Goal: Task Accomplishment & Management: Manage account settings

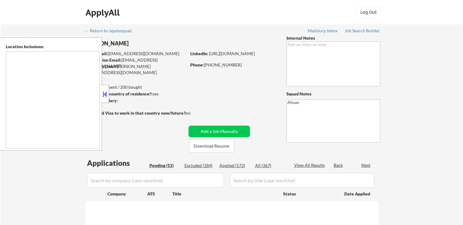
type textarea "[GEOGRAPHIC_DATA], [GEOGRAPHIC_DATA] [GEOGRAPHIC_DATA], [GEOGRAPHIC_DATA] [GEOG…"
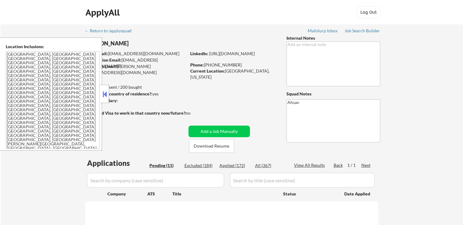
select select ""pending""
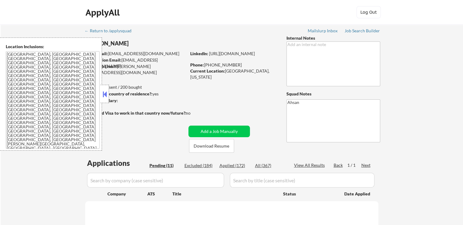
select select ""pending""
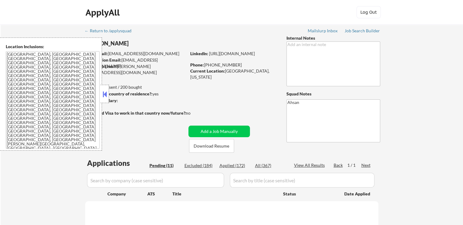
select select ""pending""
click at [105, 94] on button at bounding box center [104, 93] width 7 height 9
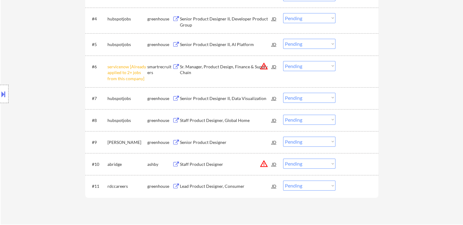
scroll to position [274, 0]
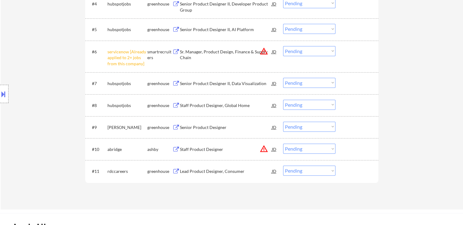
click at [315, 51] on select "Choose an option... Pending Applied Excluded (Questions) Excluded (Expired) Exc…" at bounding box center [309, 51] width 52 height 10
click at [283, 46] on select "Choose an option... Pending Applied Excluded (Questions) Excluded (Expired) Exc…" at bounding box center [309, 51] width 52 height 10
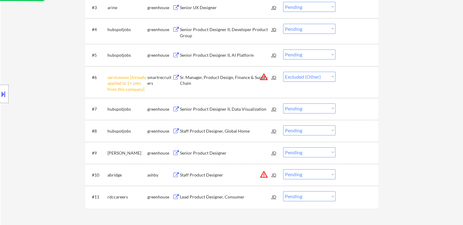
scroll to position [152, 0]
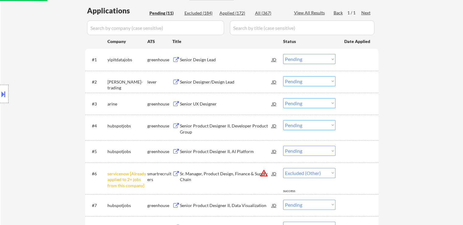
select select ""pending""
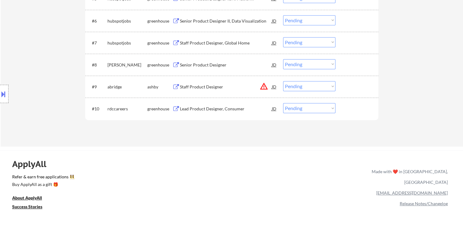
scroll to position [335, 0]
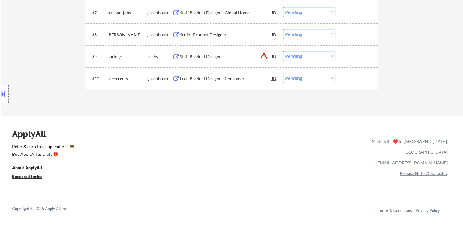
click at [204, 77] on div "Lead Product Designer, Consumer" at bounding box center [226, 78] width 92 height 6
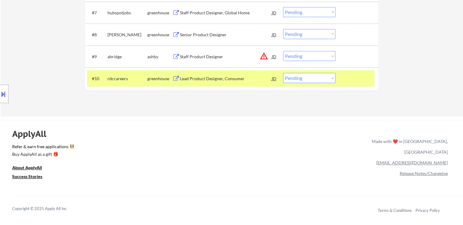
click at [1, 98] on button at bounding box center [3, 94] width 7 height 10
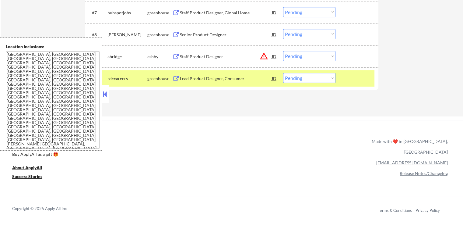
click at [107, 95] on button at bounding box center [104, 93] width 7 height 9
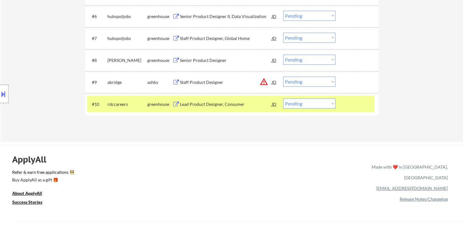
scroll to position [274, 0]
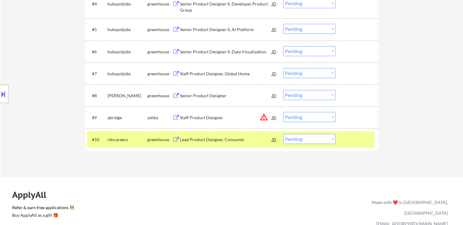
click at [203, 118] on div "Staff Product Designer" at bounding box center [226, 117] width 92 height 6
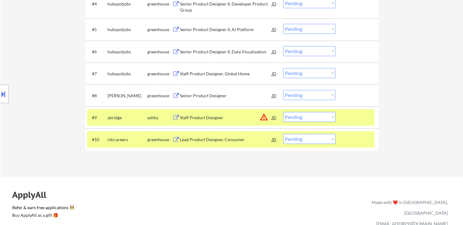
click at [212, 96] on div "Senior Product Designer" at bounding box center [226, 96] width 92 height 6
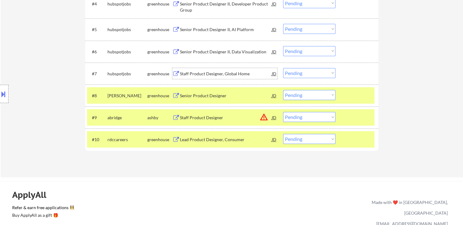
click at [213, 73] on div "Staff Product Designer, Global Home" at bounding box center [226, 74] width 92 height 6
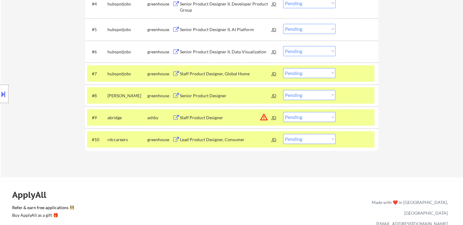
scroll to position [244, 0]
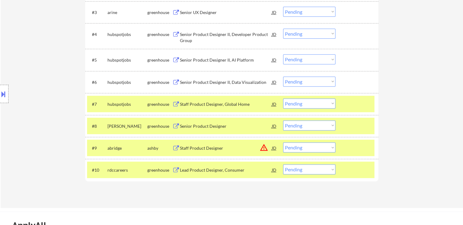
click at [217, 83] on div "Senior Product Designer II, Data Visualization" at bounding box center [226, 82] width 92 height 6
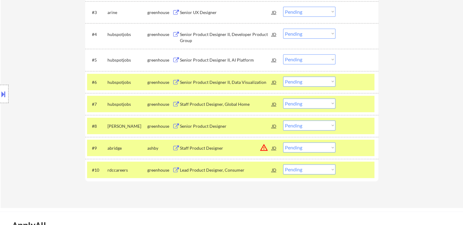
click at [206, 57] on div "Senior Product Designer II, AI Platform" at bounding box center [226, 60] width 92 height 6
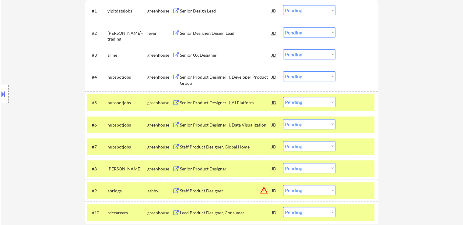
scroll to position [183, 0]
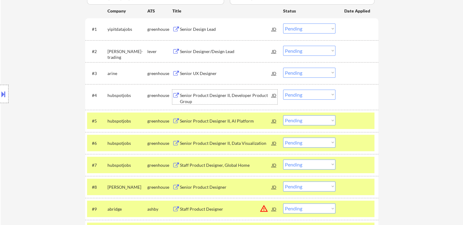
click at [211, 93] on div "Senior Product Designer II, Developer Product Group" at bounding box center [226, 98] width 92 height 12
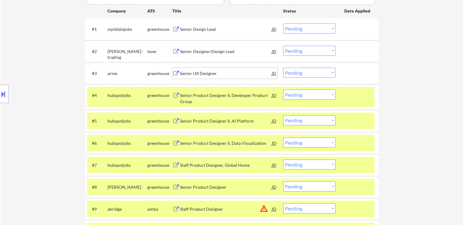
drag, startPoint x: 205, startPoint y: 72, endPoint x: 205, endPoint y: 61, distance: 11.0
click at [205, 72] on div "Senior UX Designer" at bounding box center [226, 73] width 92 height 6
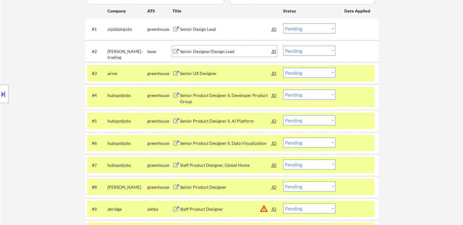
click at [207, 52] on div "Senior Designer/Design Lead" at bounding box center [226, 51] width 92 height 6
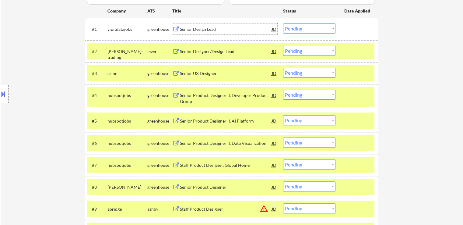
click at [204, 32] on div "Senior Design Lead" at bounding box center [226, 29] width 92 height 6
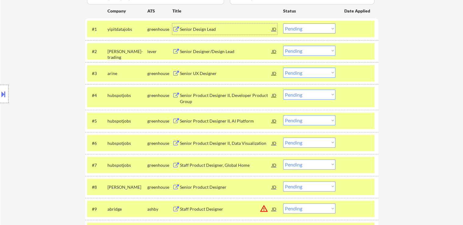
click at [203, 32] on div "Senior Design Lead" at bounding box center [226, 28] width 92 height 11
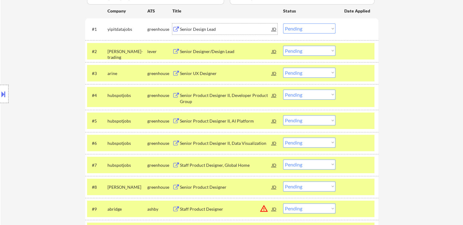
click at [308, 27] on select "Choose an option... Pending Applied Excluded (Questions) Excluded (Expired) Exc…" at bounding box center [309, 28] width 52 height 10
click at [283, 23] on select "Choose an option... Pending Applied Excluded (Questions) Excluded (Expired) Exc…" at bounding box center [309, 28] width 52 height 10
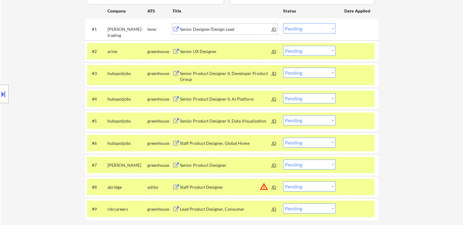
click at [213, 32] on div "Senior Designer/Design Lead" at bounding box center [226, 28] width 92 height 11
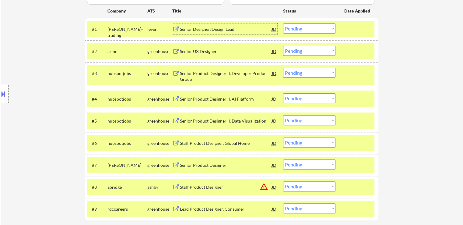
click at [302, 29] on select "Choose an option... Pending Applied Excluded (Questions) Excluded (Expired) Exc…" at bounding box center [309, 28] width 52 height 10
click at [283, 23] on select "Choose an option... Pending Applied Excluded (Questions) Excluded (Expired) Exc…" at bounding box center [309, 28] width 52 height 10
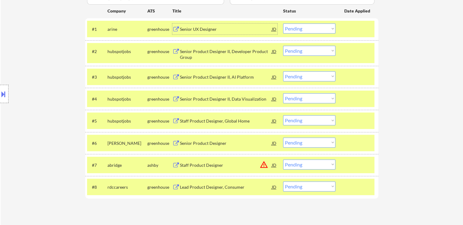
click at [203, 27] on div "Senior UX Designer" at bounding box center [226, 29] width 92 height 6
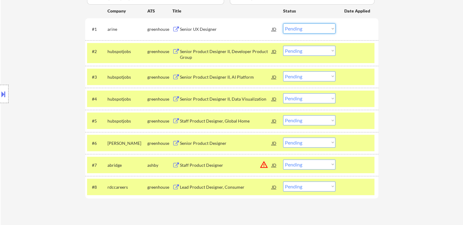
click at [292, 30] on select "Choose an option... Pending Applied Excluded (Questions) Excluded (Expired) Exc…" at bounding box center [309, 28] width 52 height 10
click at [283, 23] on select "Choose an option... Pending Applied Excluded (Questions) Excluded (Expired) Exc…" at bounding box center [309, 28] width 52 height 10
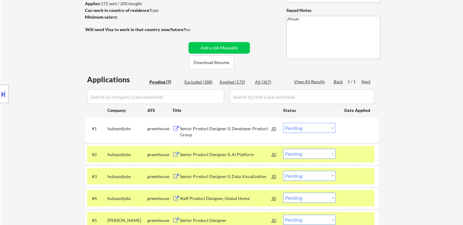
scroll to position [122, 0]
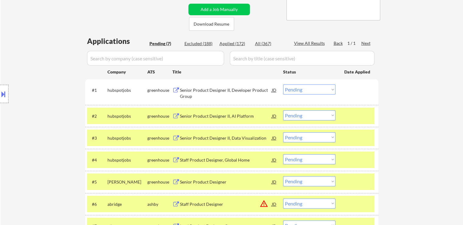
click at [204, 90] on div "Senior Product Designer II, Developer Product Group" at bounding box center [226, 93] width 92 height 12
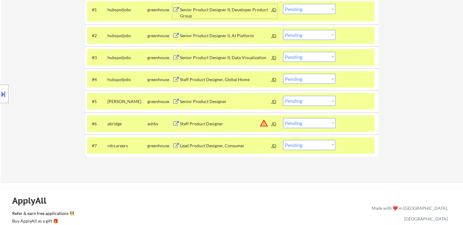
scroll to position [213, 0]
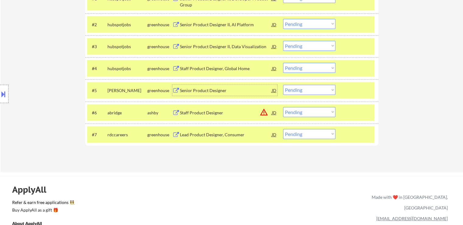
click at [207, 90] on div "Senior Product Designer" at bounding box center [226, 90] width 92 height 6
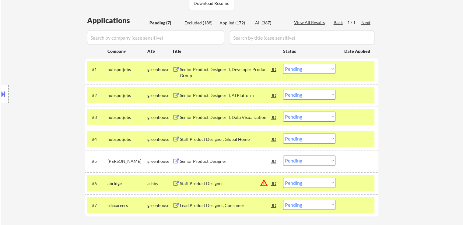
scroll to position [152, 0]
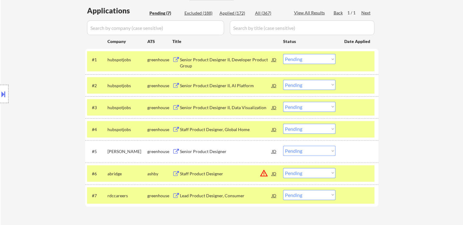
click at [309, 62] on select "Choose an option... Pending Applied Excluded (Questions) Excluded (Expired) Exc…" at bounding box center [309, 59] width 52 height 10
click at [283, 54] on select "Choose an option... Pending Applied Excluded (Questions) Excluded (Expired) Exc…" at bounding box center [309, 59] width 52 height 10
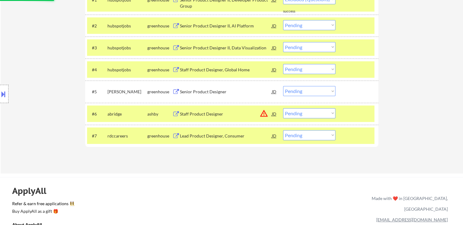
select select ""pending""
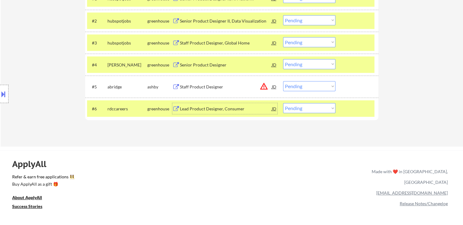
click at [218, 110] on div "Lead Product Designer, Consumer" at bounding box center [226, 109] width 92 height 6
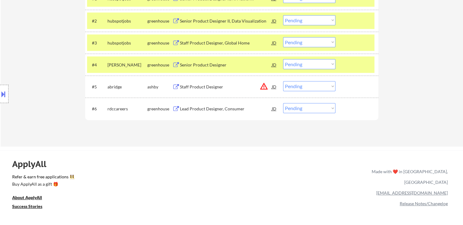
click at [0, 98] on button at bounding box center [3, 94] width 7 height 10
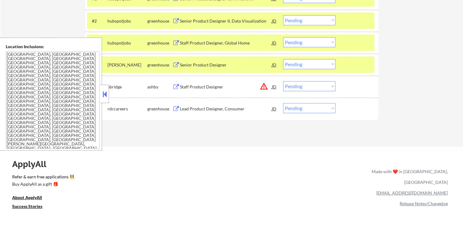
click at [105, 94] on button at bounding box center [104, 93] width 7 height 9
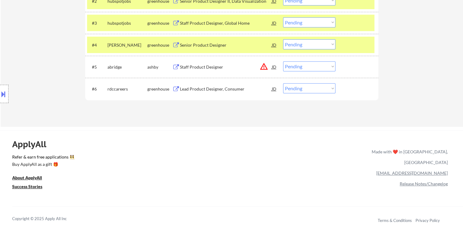
scroll to position [244, 0]
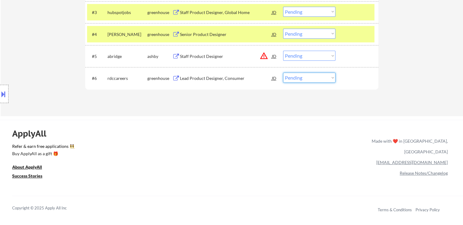
click at [302, 78] on select "Choose an option... Pending Applied Excluded (Questions) Excluded (Expired) Exc…" at bounding box center [309, 77] width 52 height 10
select select ""applied""
click at [283, 72] on select "Choose an option... Pending Applied Excluded (Questions) Excluded (Expired) Exc…" at bounding box center [309, 77] width 52 height 10
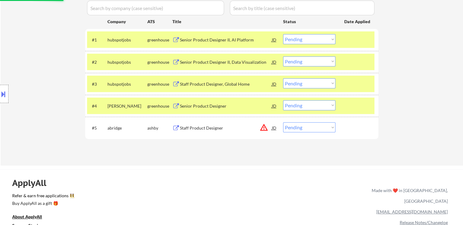
scroll to position [183, 0]
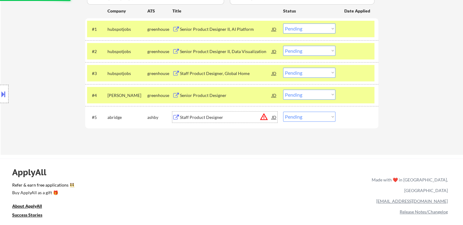
click at [199, 118] on div "Staff Product Designer" at bounding box center [226, 117] width 92 height 6
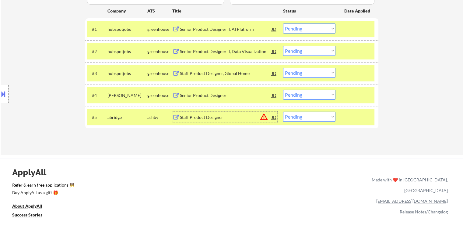
click at [212, 28] on div "Senior Product Designer II, AI Platform" at bounding box center [226, 29] width 92 height 6
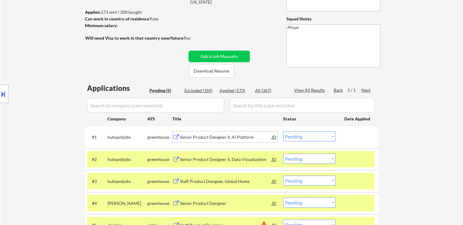
scroll to position [61, 0]
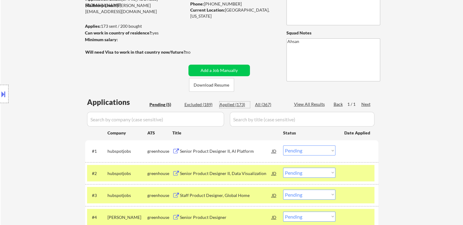
click at [229, 104] on div "Applied (173)" at bounding box center [234, 104] width 30 height 6
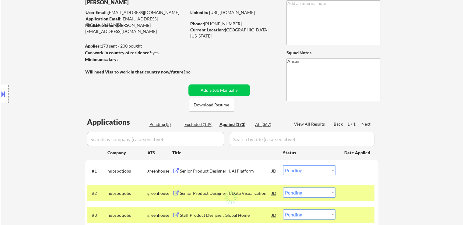
scroll to position [30, 0]
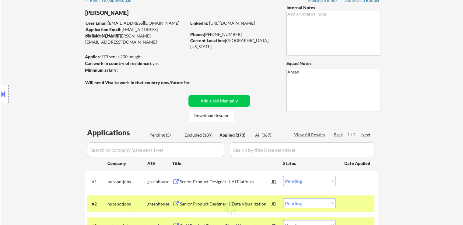
select select ""applied""
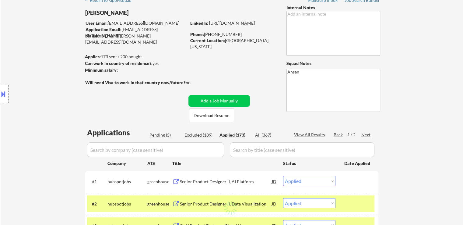
select select ""applied""
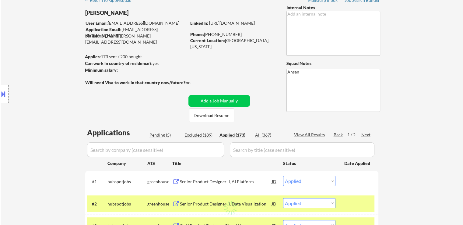
select select ""applied""
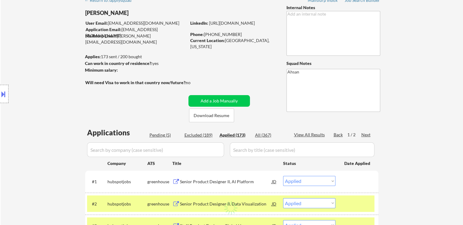
select select ""applied""
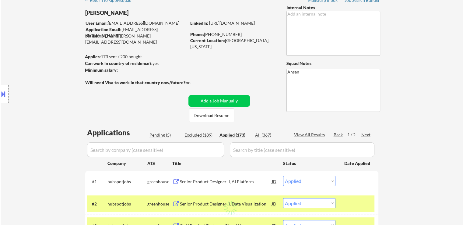
select select ""applied""
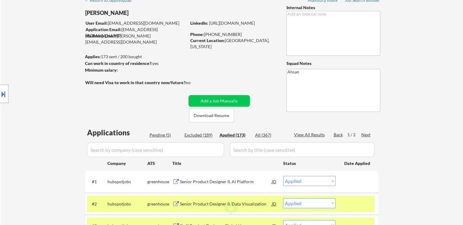
select select ""applied""
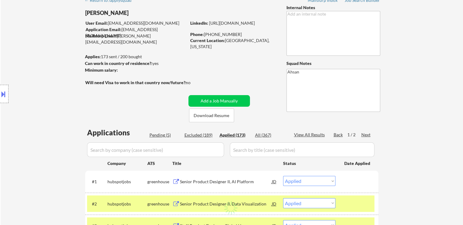
select select ""applied""
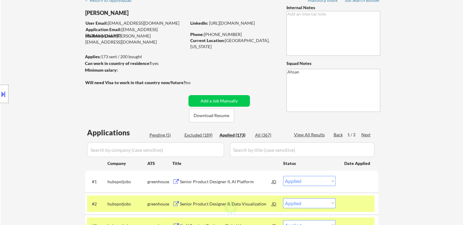
select select ""applied""
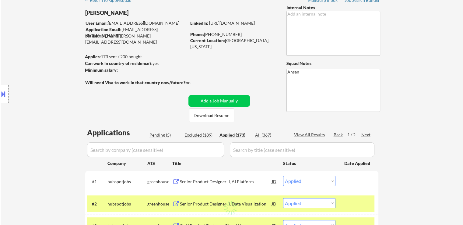
select select ""applied""
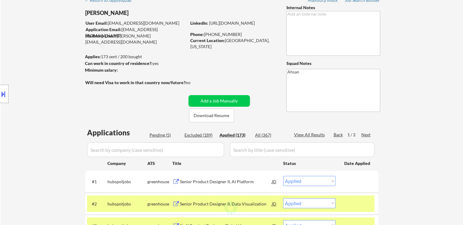
select select ""applied""
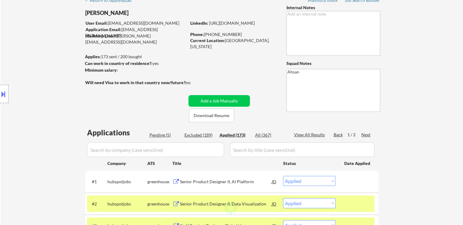
select select ""applied""
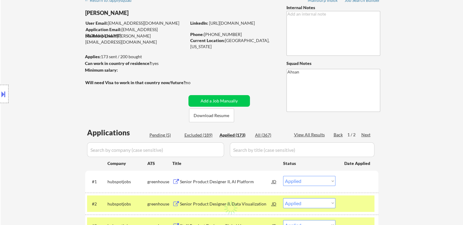
select select ""applied""
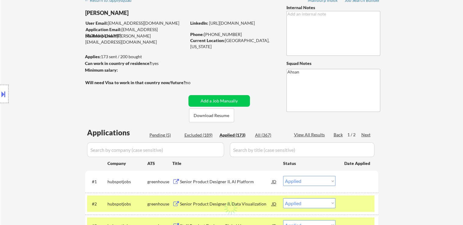
select select ""applied""
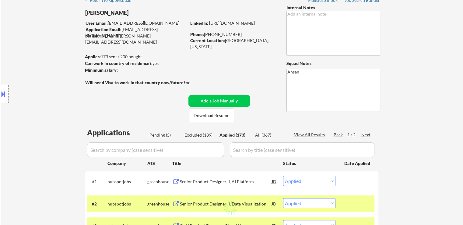
select select ""applied""
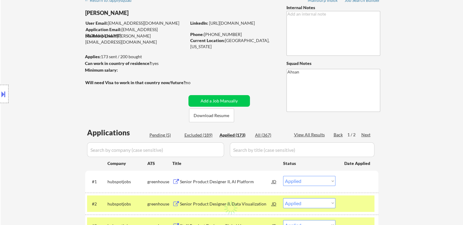
select select ""applied""
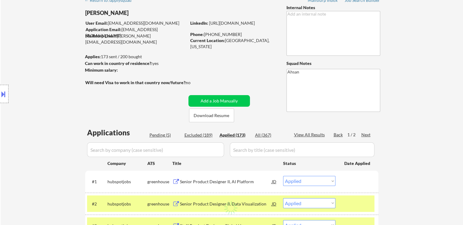
select select ""applied""
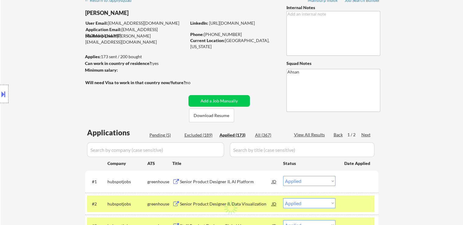
select select ""applied""
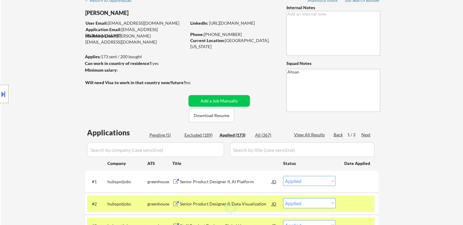
select select ""applied""
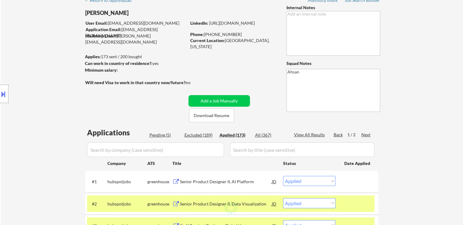
select select ""applied""
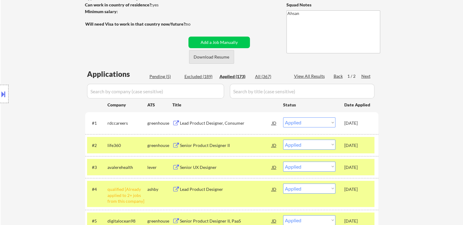
scroll to position [91, 0]
